Goal: Transaction & Acquisition: Purchase product/service

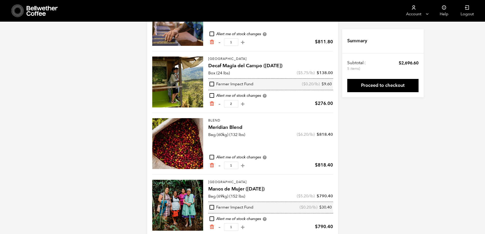
scroll to position [45, 0]
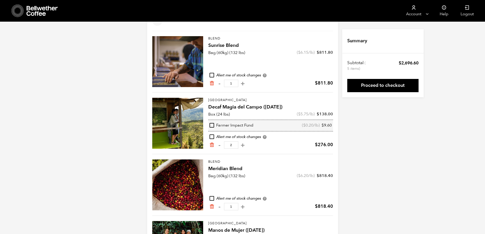
click at [213, 126] on input "checkbox" at bounding box center [212, 125] width 5 height 5
checkbox input "true"
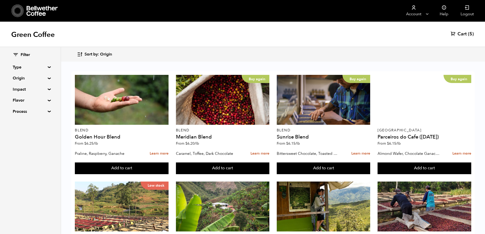
click at [463, 34] on span "Cart" at bounding box center [462, 34] width 9 height 6
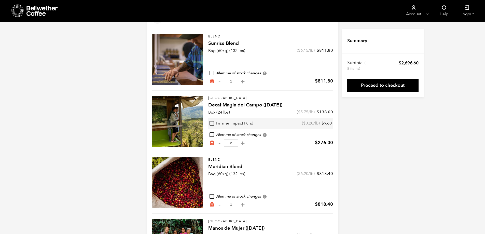
scroll to position [51, 0]
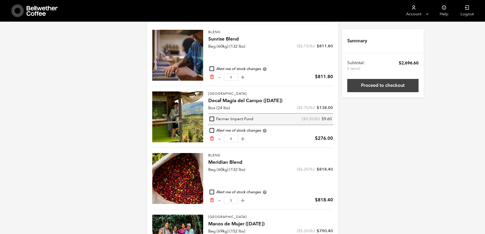
click at [384, 87] on link "Proceed to checkout" at bounding box center [383, 85] width 71 height 13
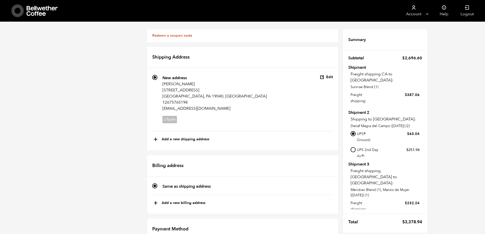
scroll to position [361, 0]
